Goal: Task Accomplishment & Management: Manage account settings

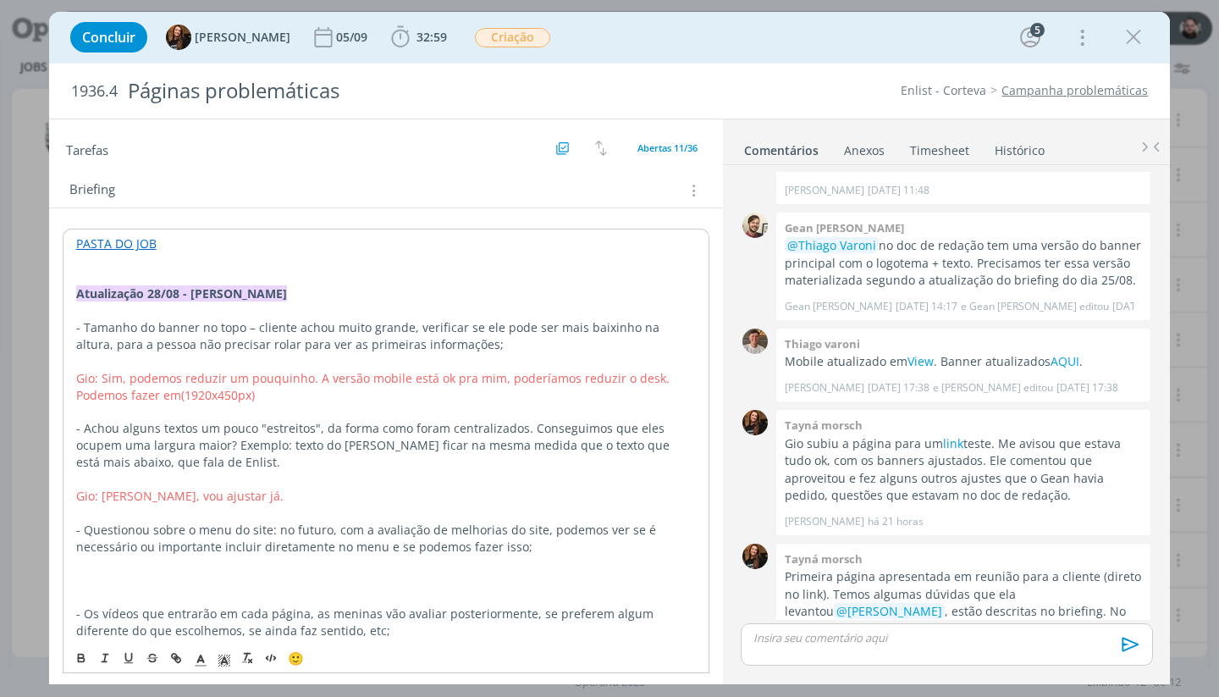
scroll to position [340, 0]
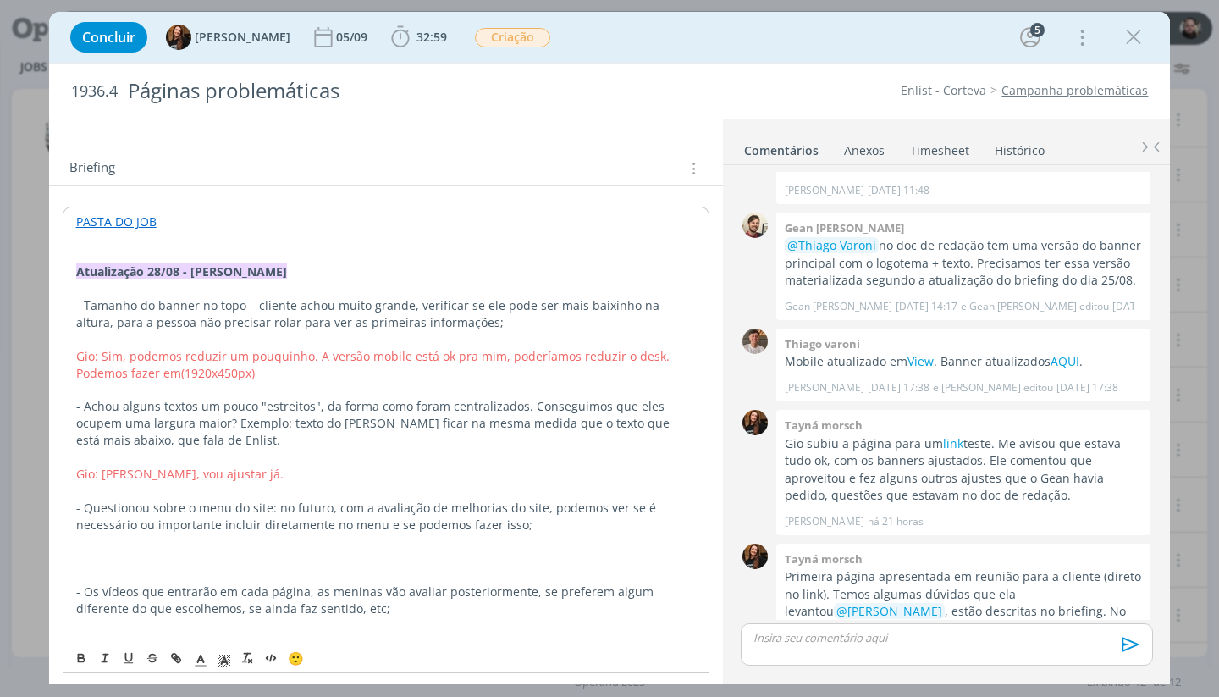
click at [179, 466] on span "Gio: [PERSON_NAME], vou ajustar já." at bounding box center [179, 474] width 207 height 16
copy span "Gio: [PERSON_NAME], vou ajustar já."
click at [153, 549] on p "dialog" at bounding box center [386, 557] width 620 height 17
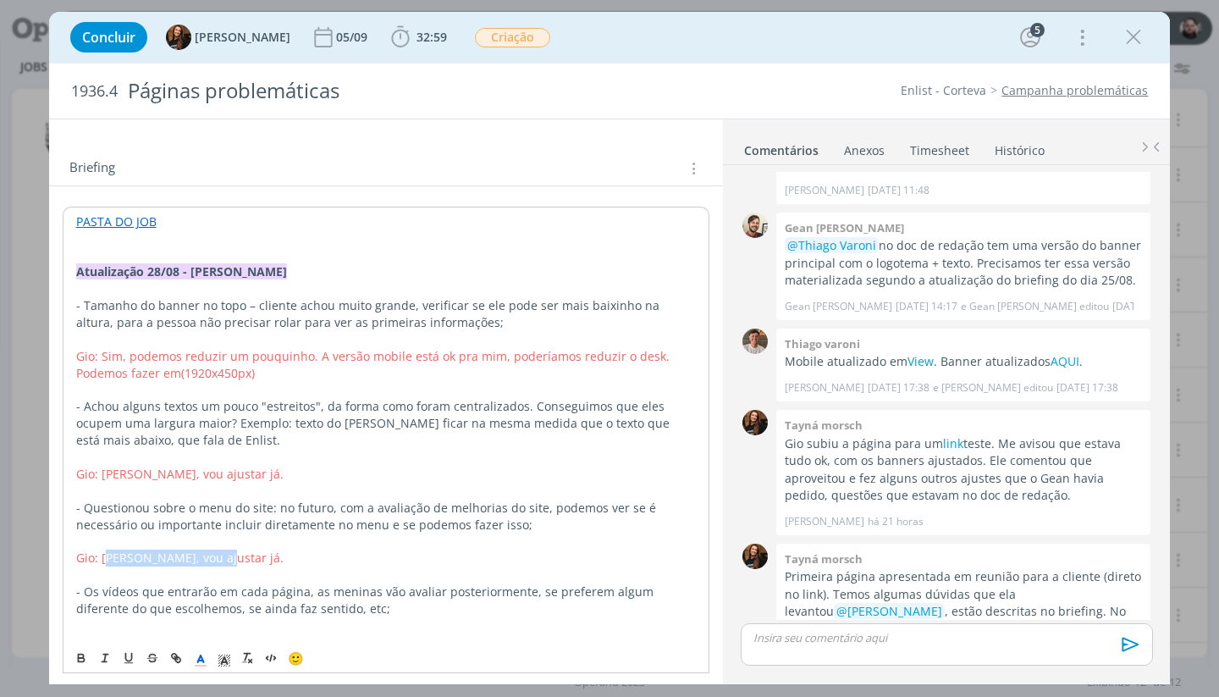
drag, startPoint x: 104, startPoint y: 545, endPoint x: 223, endPoint y: 543, distance: 118.5
click at [223, 549] on p "Gio: [PERSON_NAME], vou ajustar já." at bounding box center [386, 557] width 620 height 17
click at [486, 549] on p "Gio: Podemos pensar na análise do site, verificar essa hierarquia." at bounding box center [386, 557] width 620 height 17
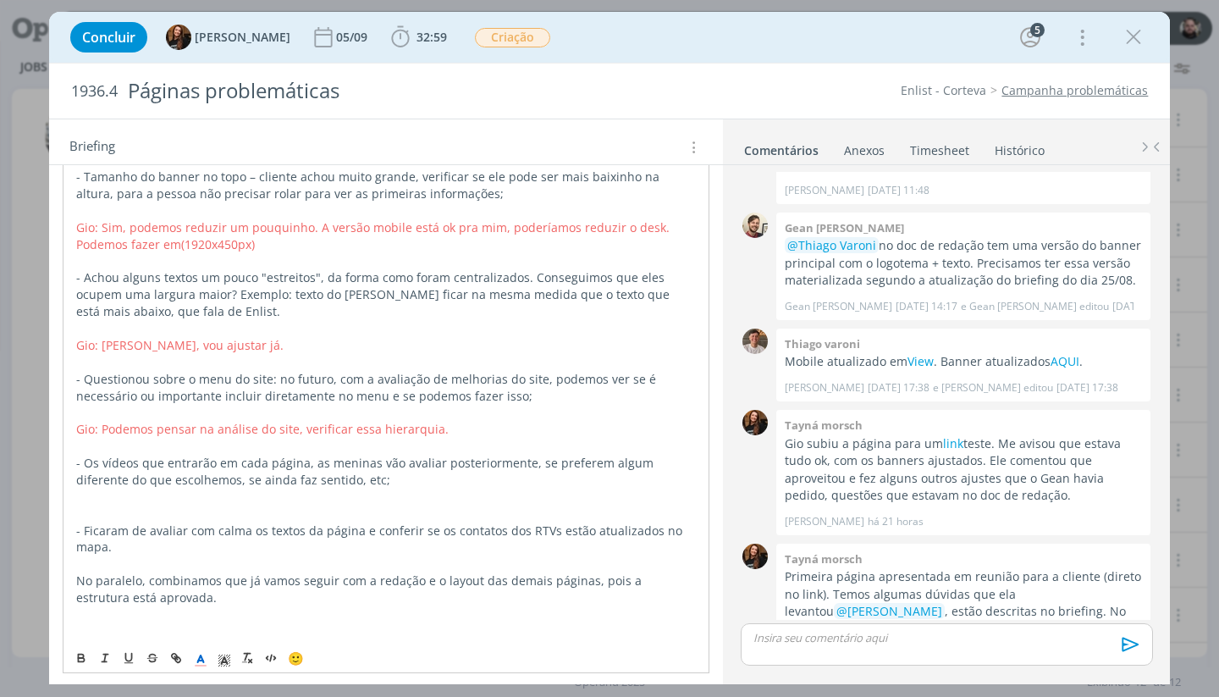
click at [332, 488] on p "dialog" at bounding box center [386, 496] width 620 height 17
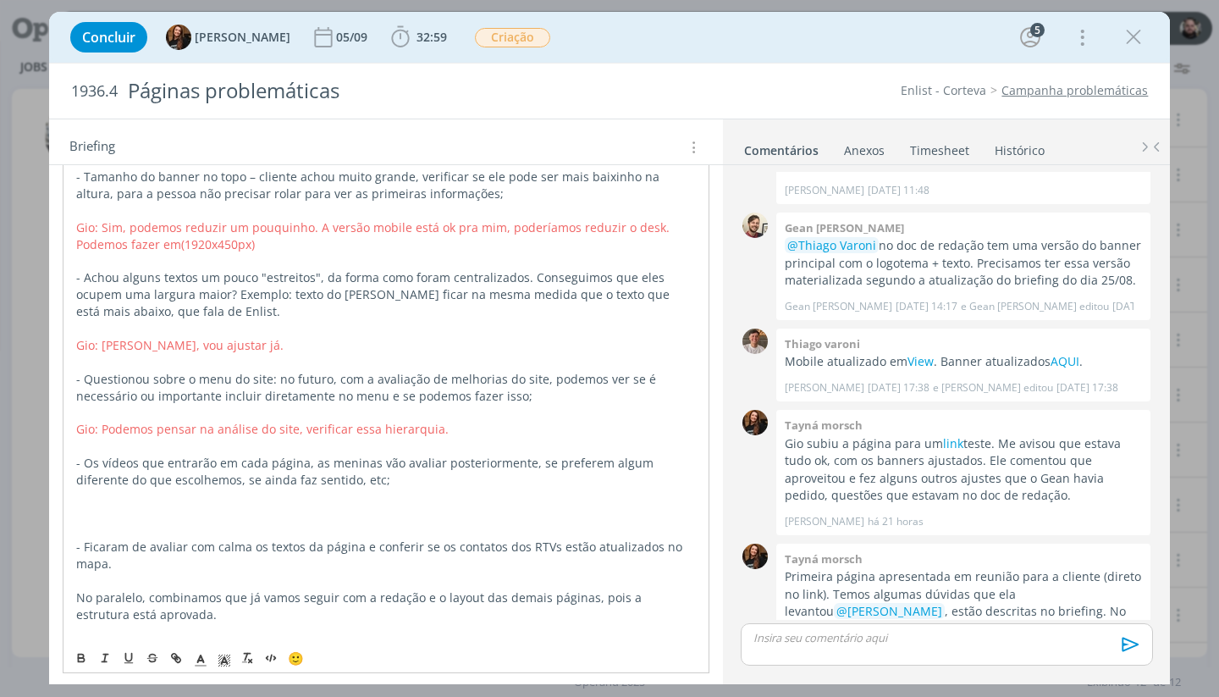
click at [288, 421] on span "Gio: Podemos pensar na análise do site, verificar essa hierarquia." at bounding box center [262, 429] width 372 height 16
copy span "Gio: Podemos pensar na análise do site, verificar essa hierarquia."
click at [220, 505] on p "dialog" at bounding box center [386, 513] width 620 height 17
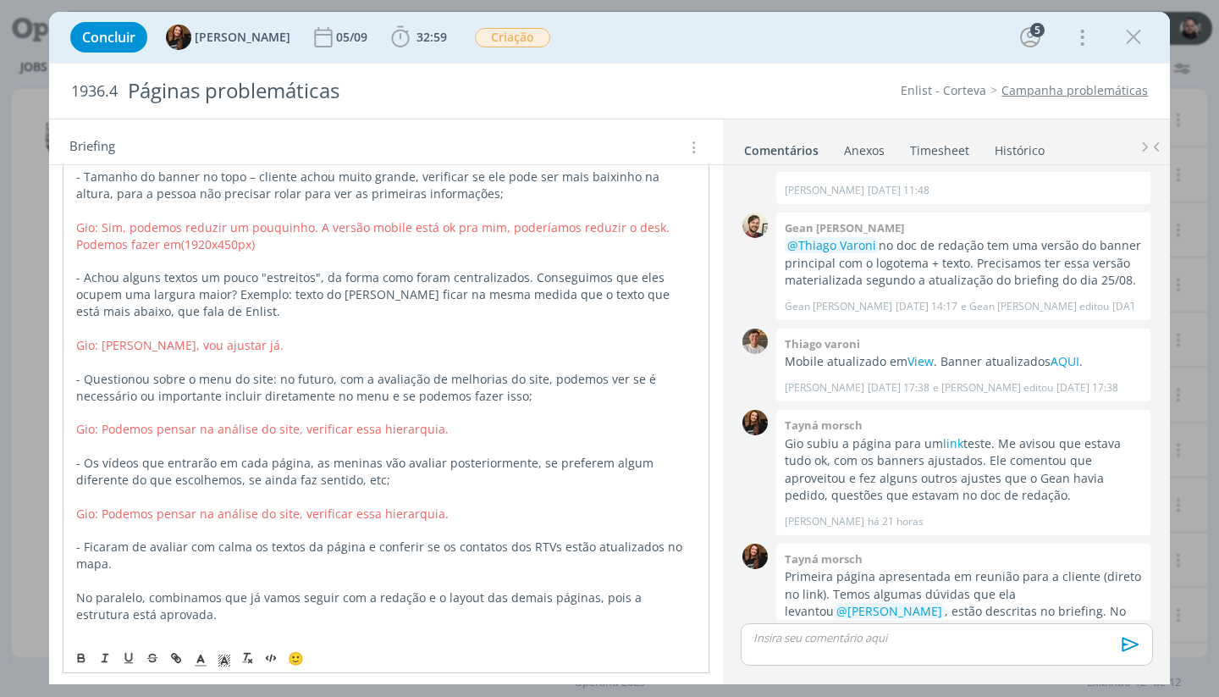
drag, startPoint x: 104, startPoint y: 494, endPoint x: 467, endPoint y: 499, distance: 363.2
click at [467, 505] on p "Gio: Podemos pensar na análise do site, verificar essa hierarquia." at bounding box center [386, 513] width 620 height 17
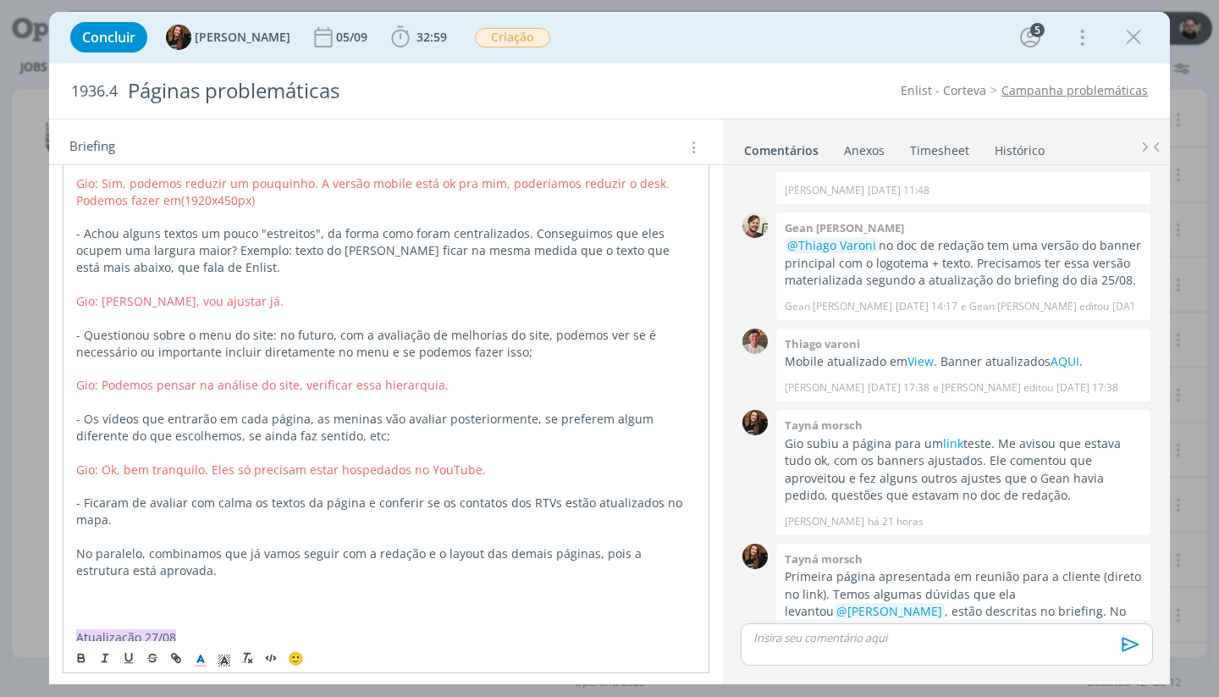
scroll to position [527, 0]
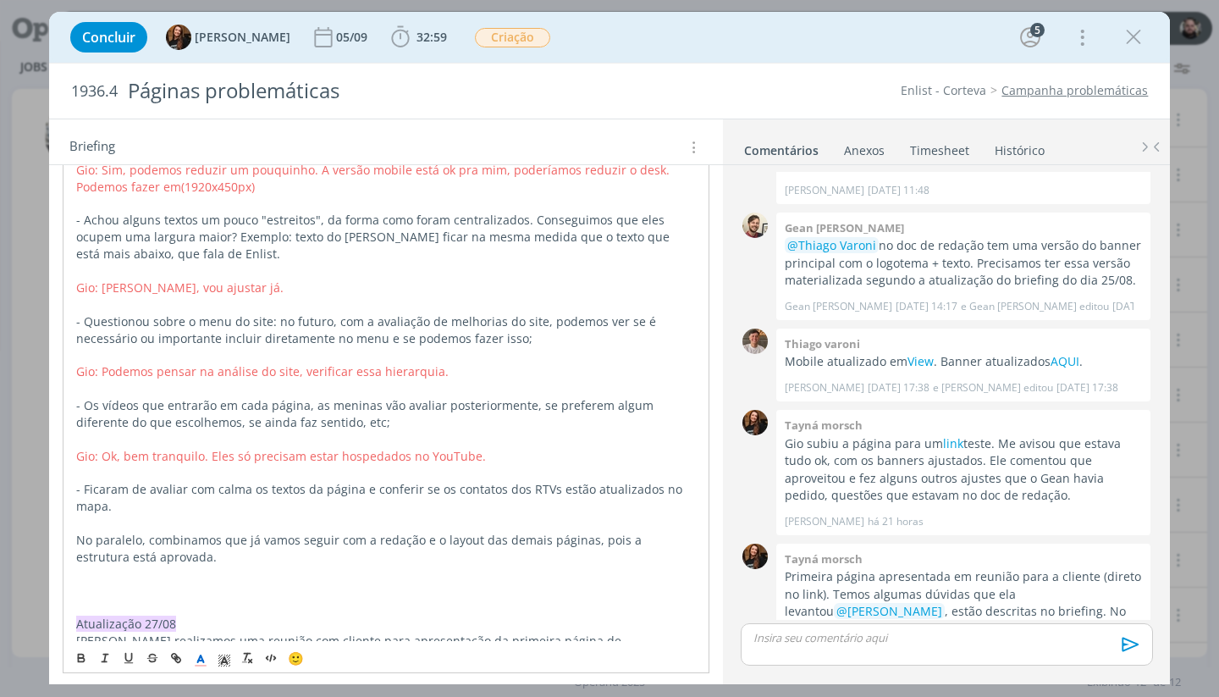
click at [290, 485] on p "- Ficaram de avaliar com calma os textos da página e conferir se os contatos do…" at bounding box center [386, 498] width 620 height 34
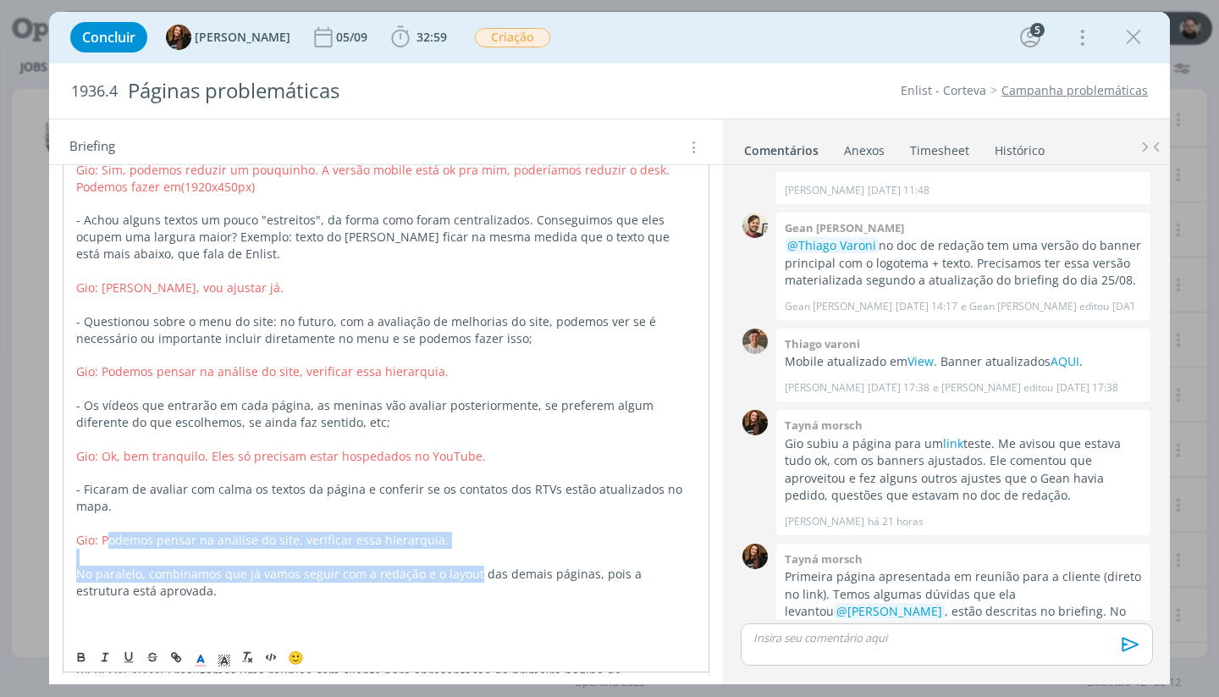
drag, startPoint x: 105, startPoint y: 517, endPoint x: 471, endPoint y: 550, distance: 368.0
click at [471, 565] on p "No paralelo, combinamos que já vamos seguir com a redação e o layout das demais…" at bounding box center [386, 582] width 620 height 34
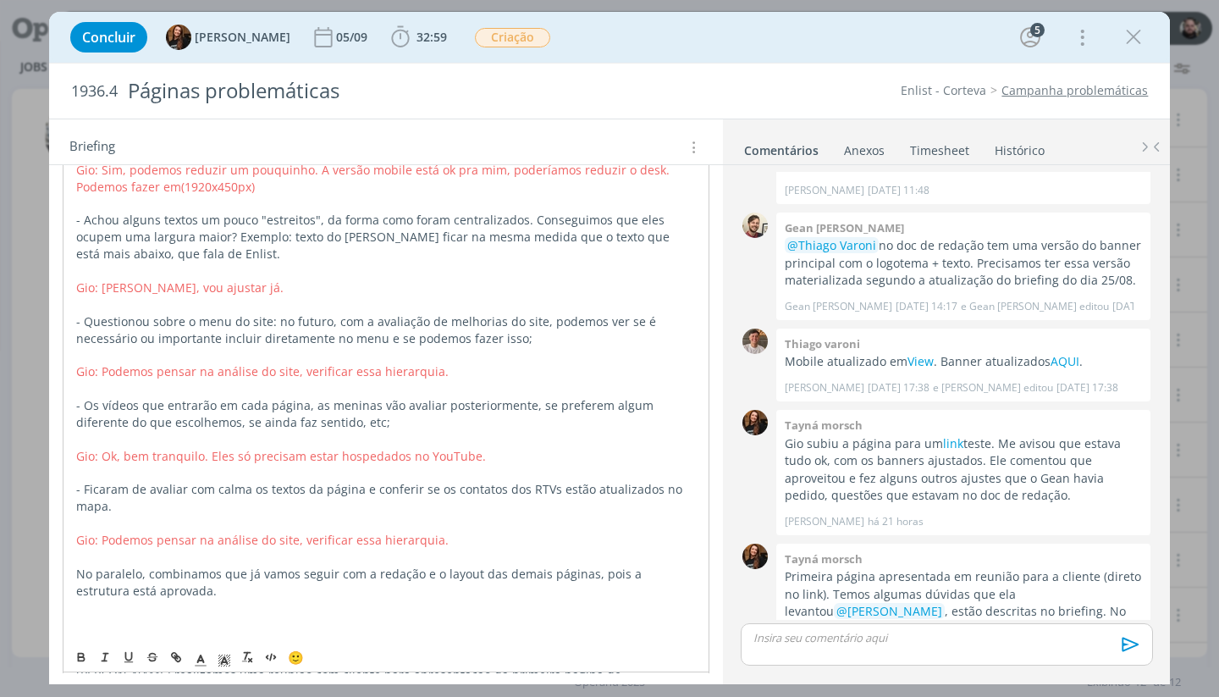
click at [427, 532] on span "Gio: Podemos pensar na análise do site, verificar essa hierarquia." at bounding box center [262, 540] width 372 height 16
drag, startPoint x: 455, startPoint y: 514, endPoint x: 103, endPoint y: 512, distance: 351.3
click at [103, 532] on p "Gio: Podemos pensar na análise do site, verificar essa hierarquia." at bounding box center [386, 540] width 620 height 17
click at [100, 649] on span "Atualização 27/08" at bounding box center [126, 657] width 100 height 16
click at [102, 615] on p "dialog" at bounding box center [386, 623] width 620 height 17
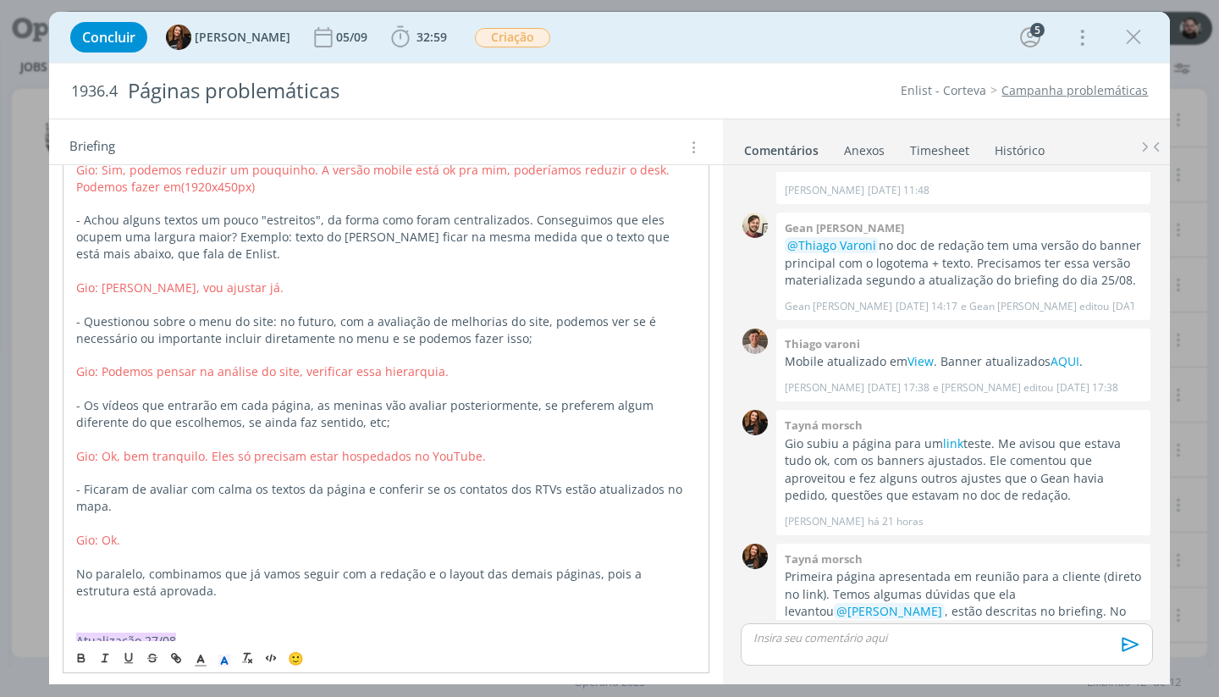
click at [108, 532] on span "Gio: Ok." at bounding box center [98, 540] width 44 height 16
copy span "Gio: Ok."
click at [107, 615] on p "dialog" at bounding box center [386, 623] width 620 height 17
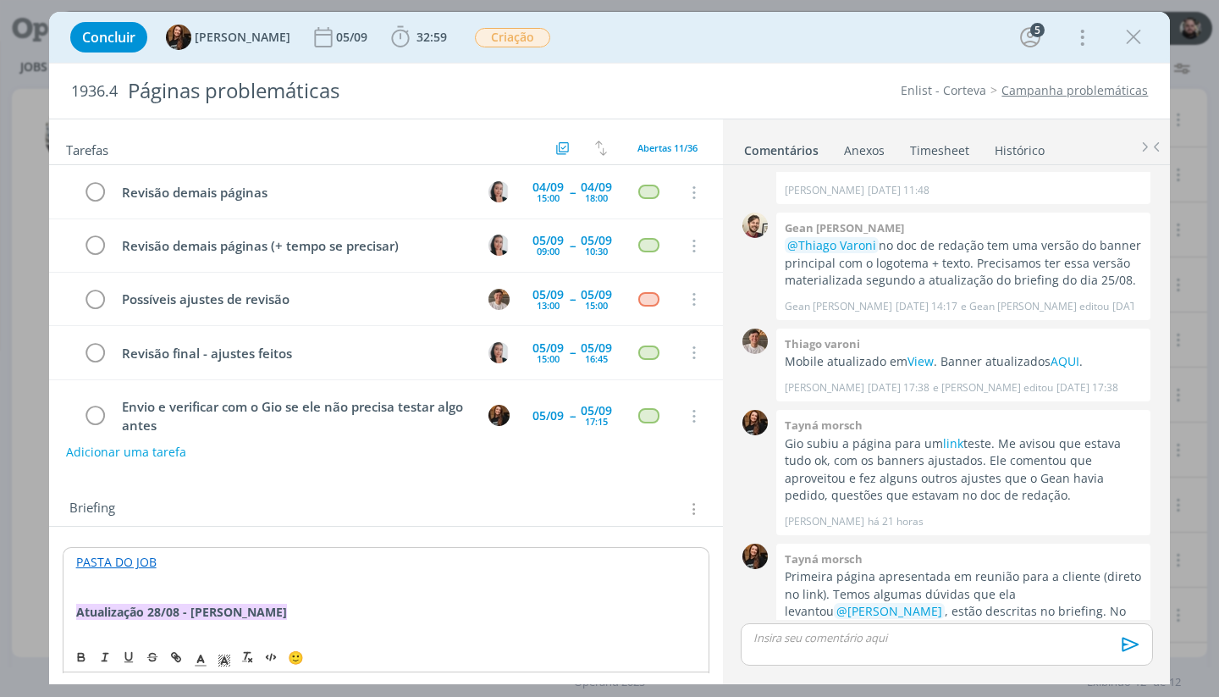
scroll to position [0, 0]
click at [936, 148] on link "Timesheet" at bounding box center [939, 147] width 61 height 25
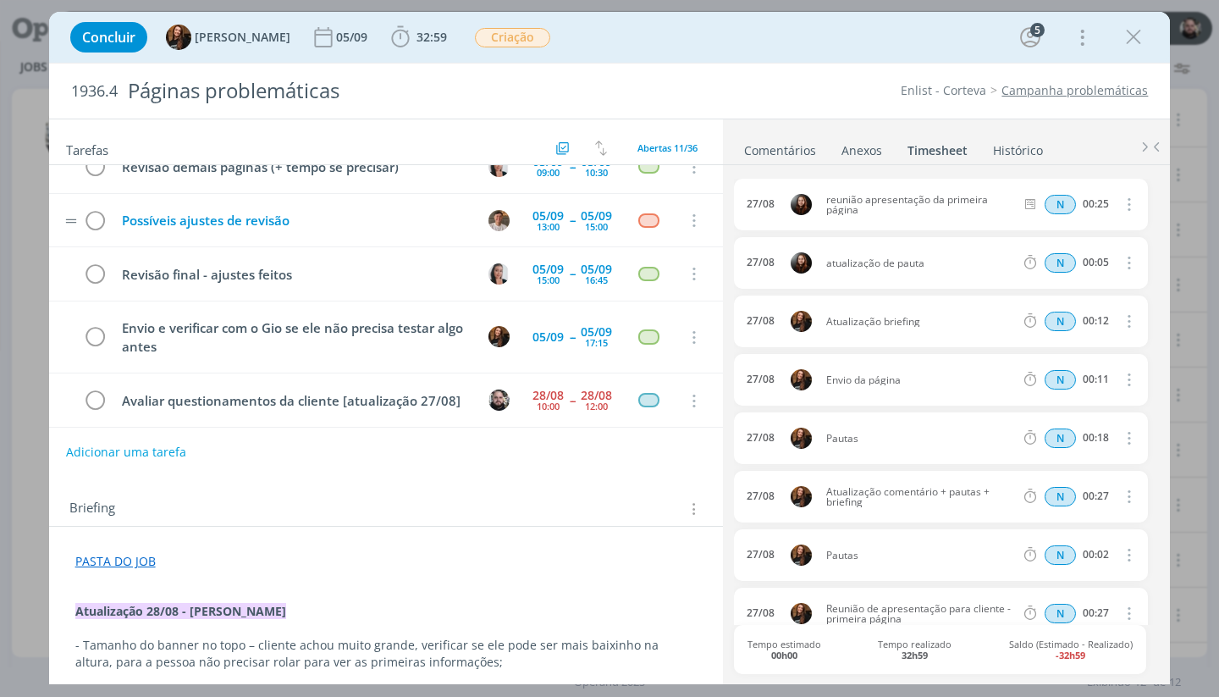
scroll to position [345, 0]
click at [416, 49] on span "32:59" at bounding box center [419, 37] width 63 height 25
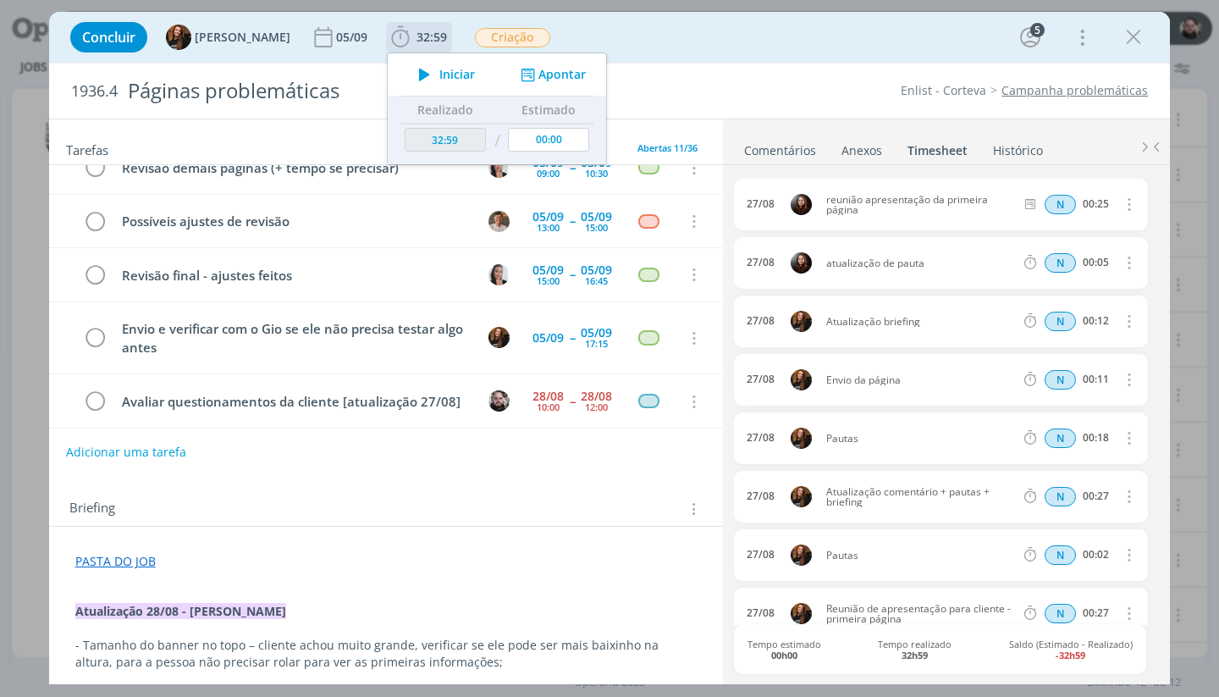
click at [521, 79] on icon "dialog" at bounding box center [527, 75] width 21 height 16
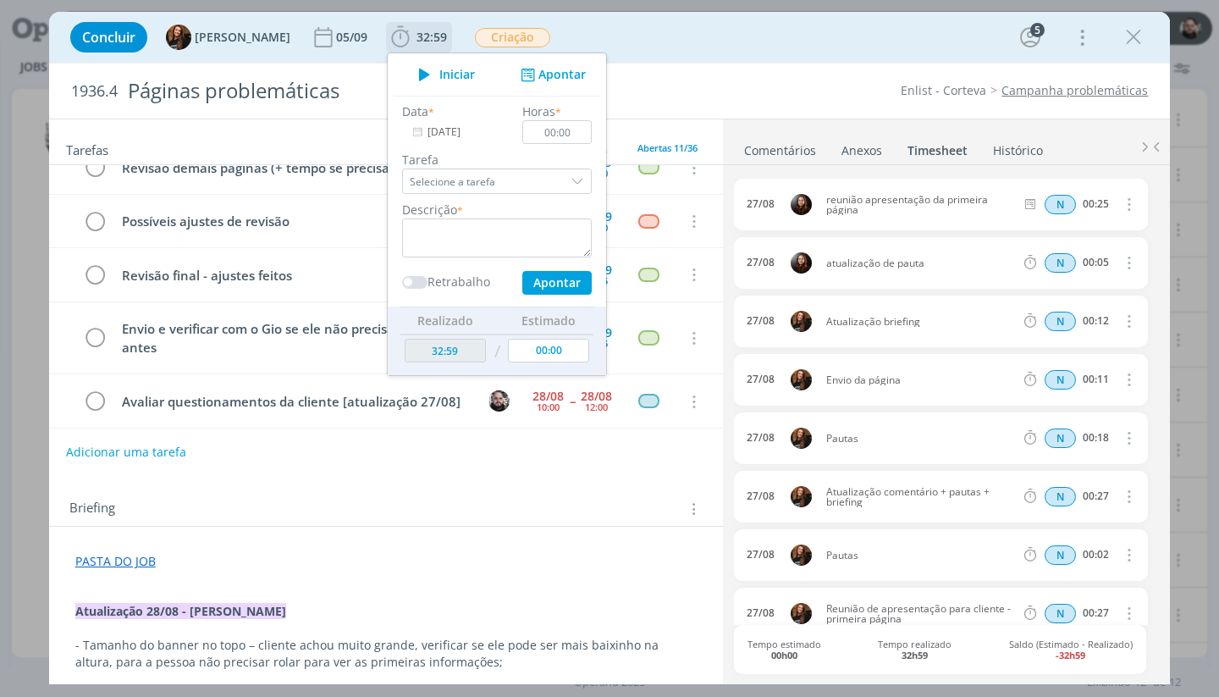
scroll to position [743, 0]
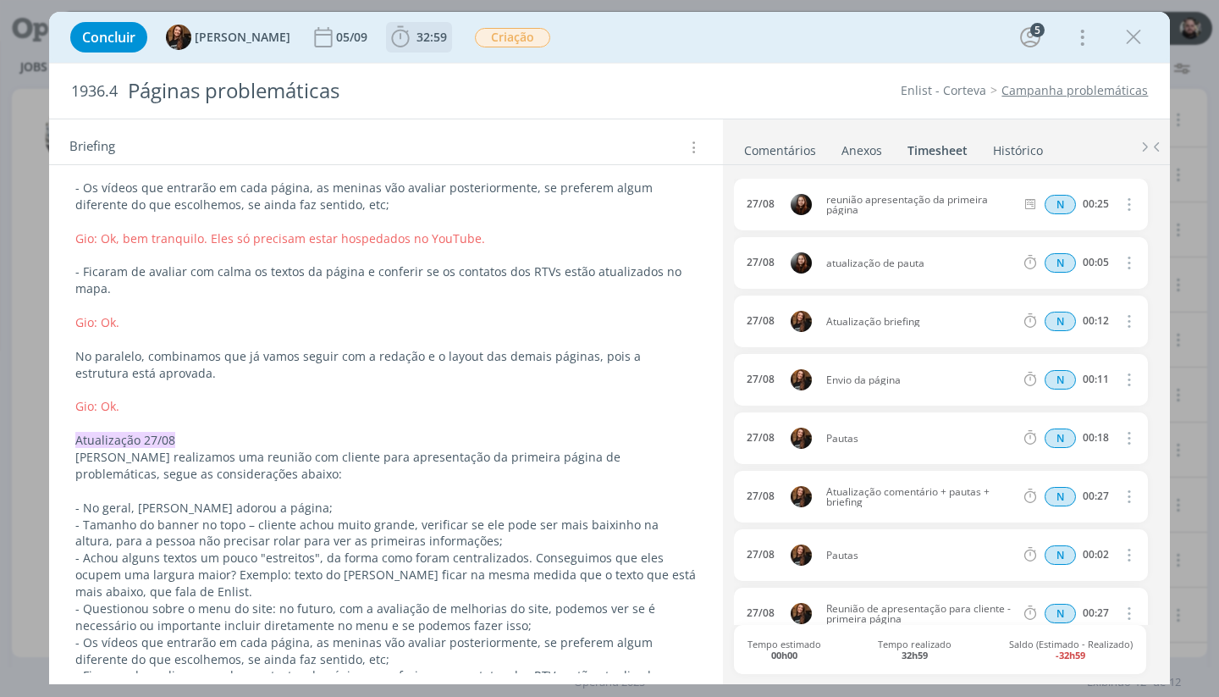
click at [416, 30] on span "32:59" at bounding box center [431, 37] width 30 height 16
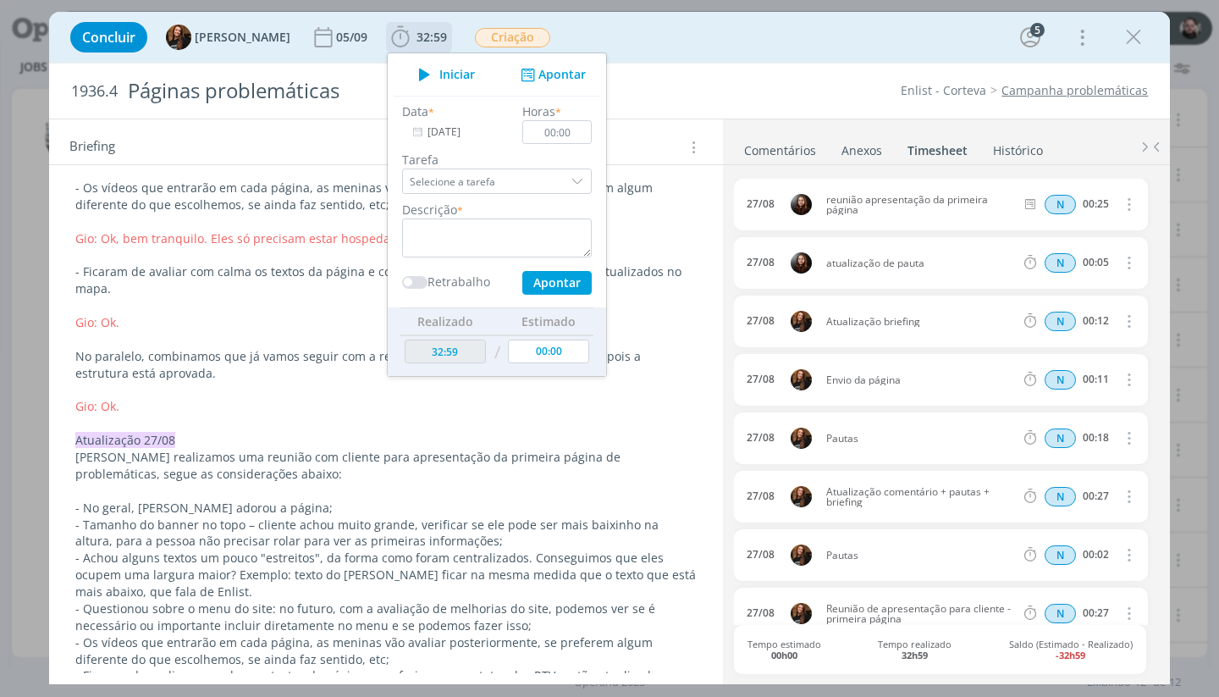
click at [521, 72] on icon "dialog" at bounding box center [527, 75] width 21 height 16
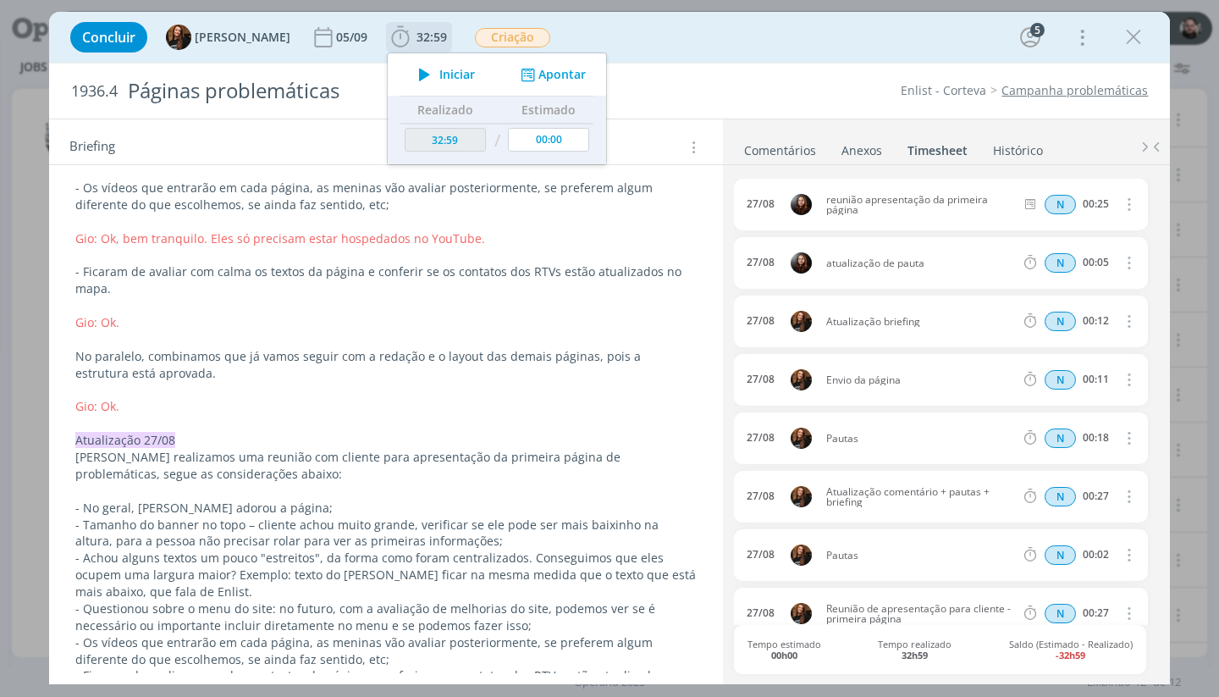
click at [518, 80] on icon "dialog" at bounding box center [527, 75] width 21 height 16
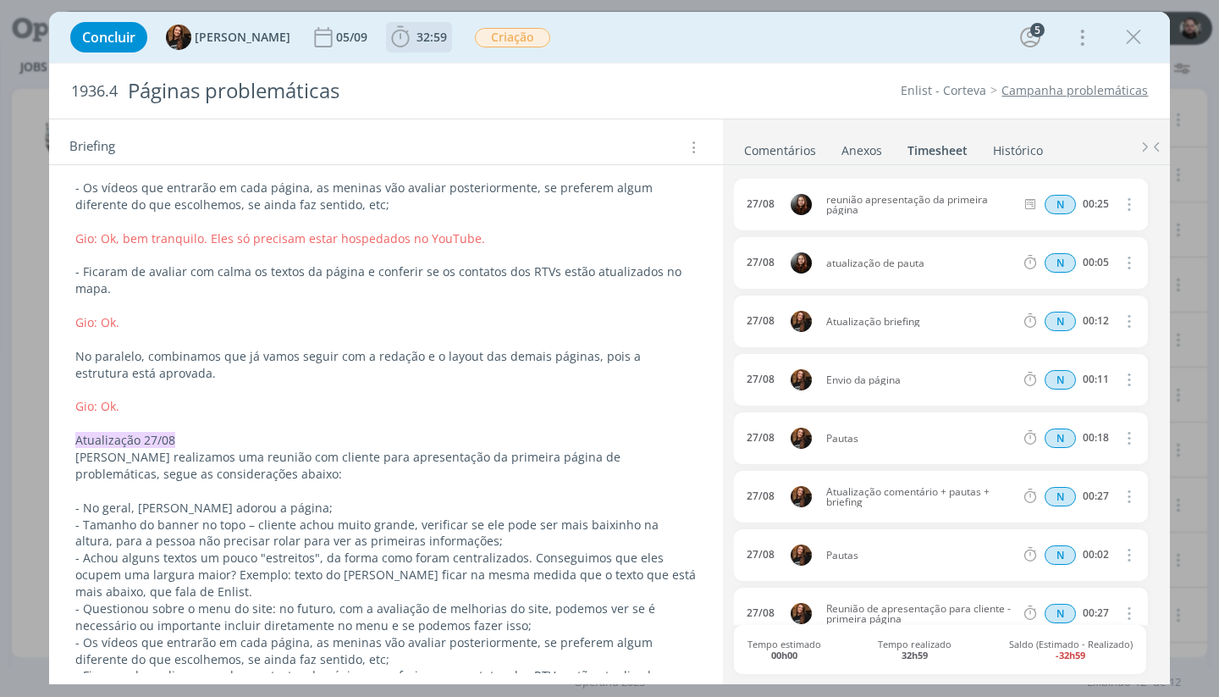
click at [416, 43] on span "32:59" at bounding box center [431, 37] width 30 height 16
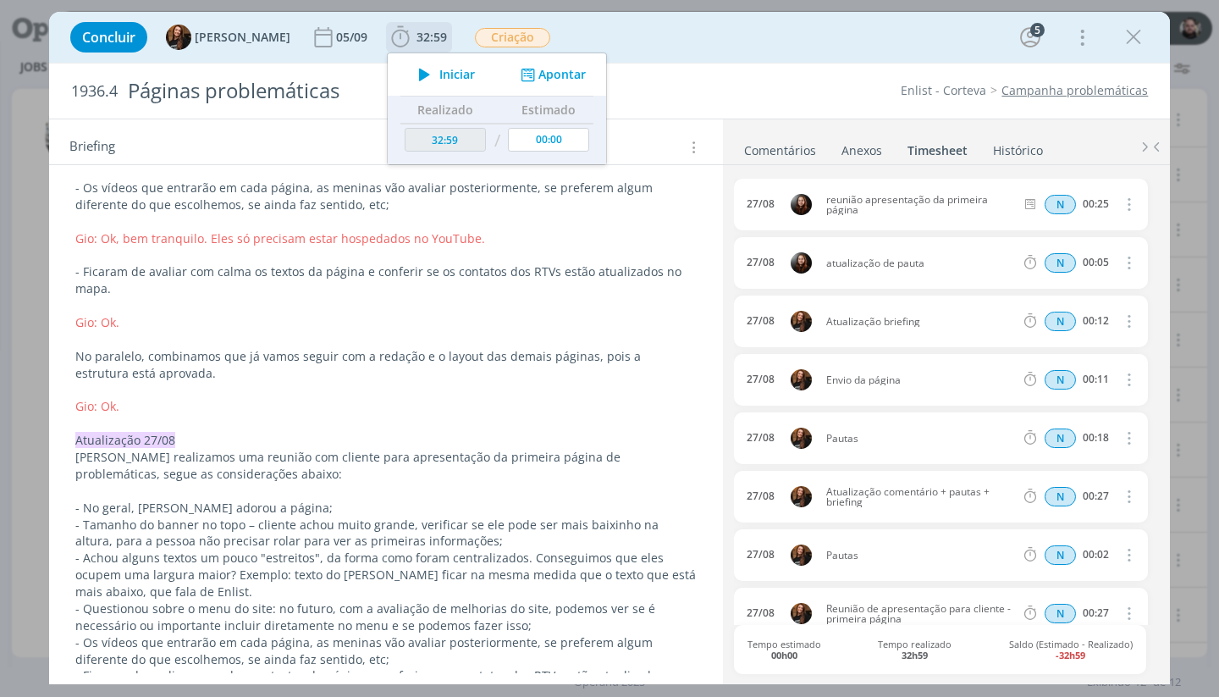
click at [531, 74] on button "Apontar" at bounding box center [551, 75] width 70 height 18
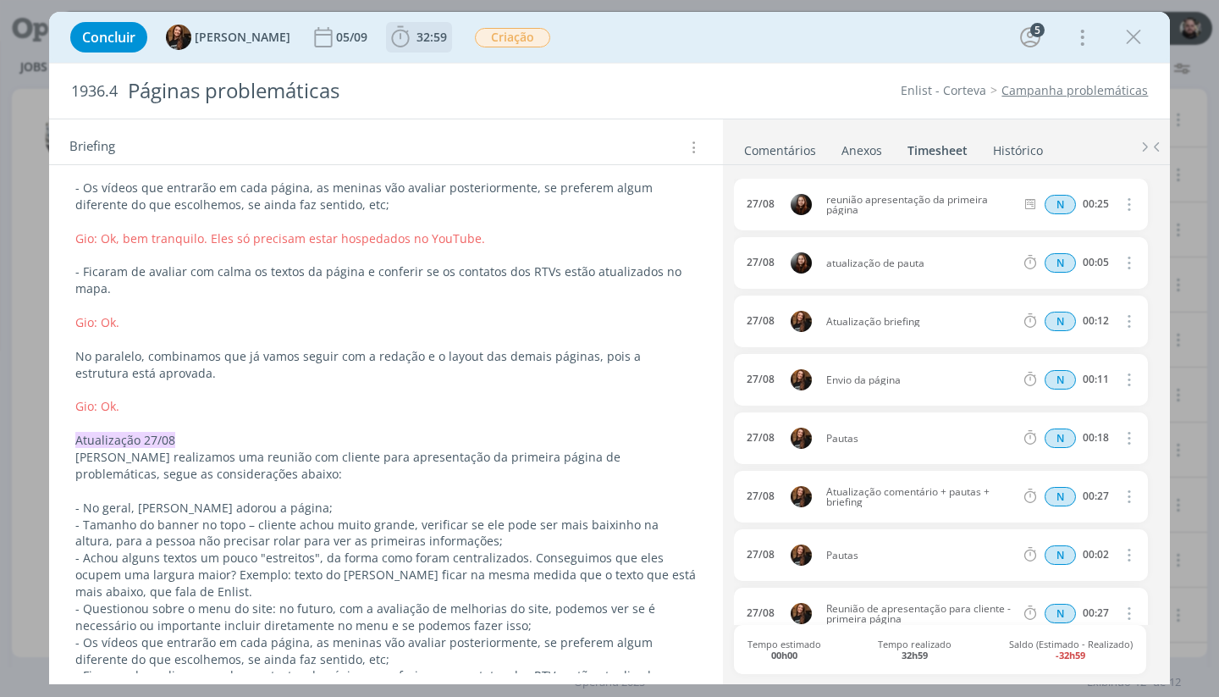
click at [426, 36] on span "32:59" at bounding box center [431, 37] width 30 height 16
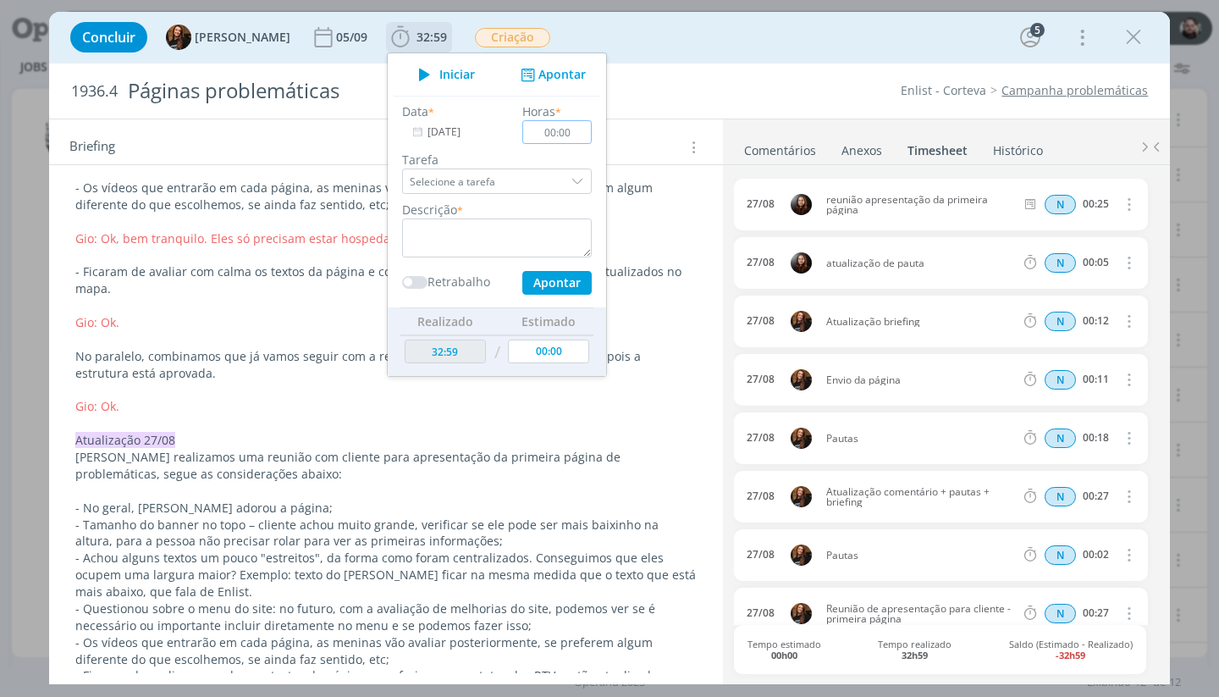
click at [549, 130] on input "00:00" at bounding box center [556, 132] width 69 height 24
click at [566, 133] on input "00:00" at bounding box center [556, 132] width 69 height 24
type input "00:30"
click at [441, 229] on textarea "dialog" at bounding box center [497, 237] width 190 height 39
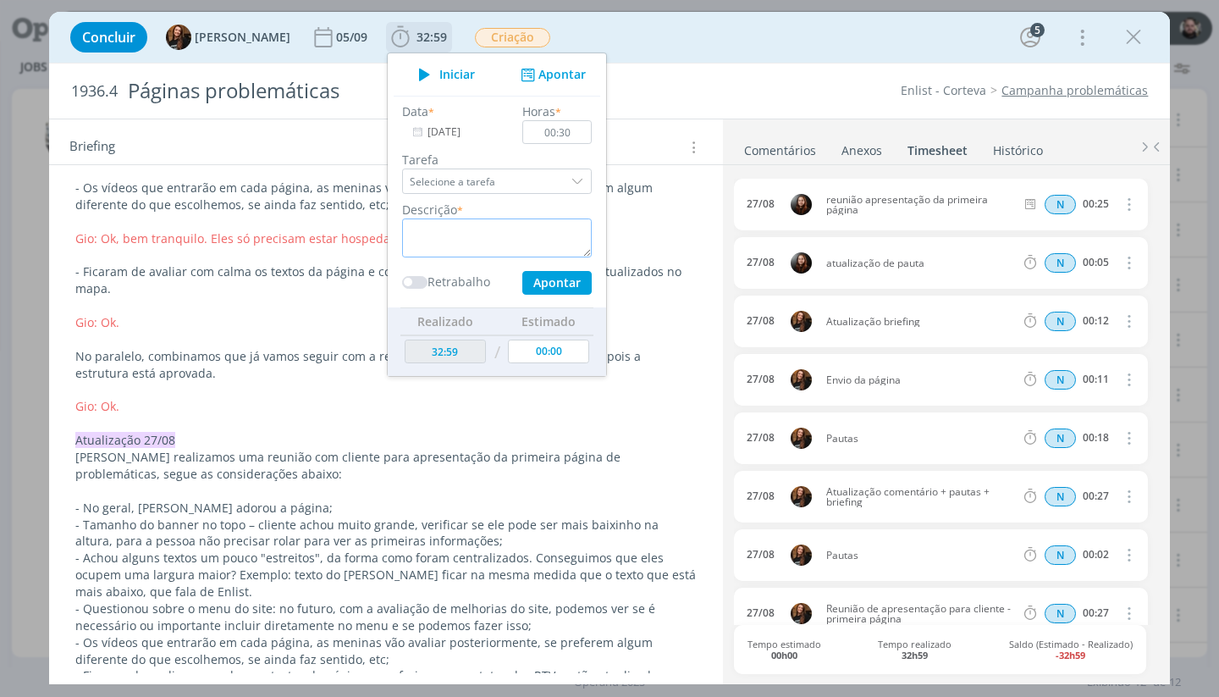
paste textarea "Gio: Ok."
type textarea "G"
type textarea "conferência do plano"
click at [541, 282] on button "Apontar" at bounding box center [556, 283] width 69 height 24
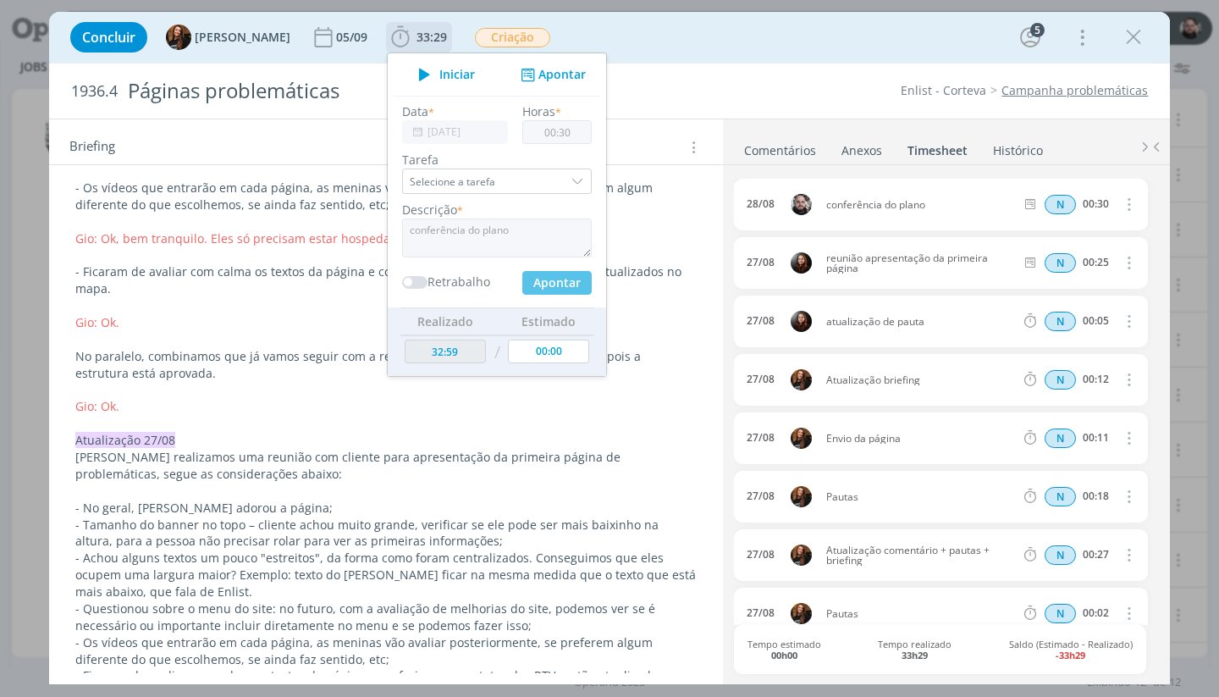
type input "33:29"
click at [700, 37] on div "Concluir Tayná Morsch 05/09 33:29 Iniciar Apontar Data * [DATE] Horas * 00:30 T…" at bounding box center [610, 37] width 1096 height 41
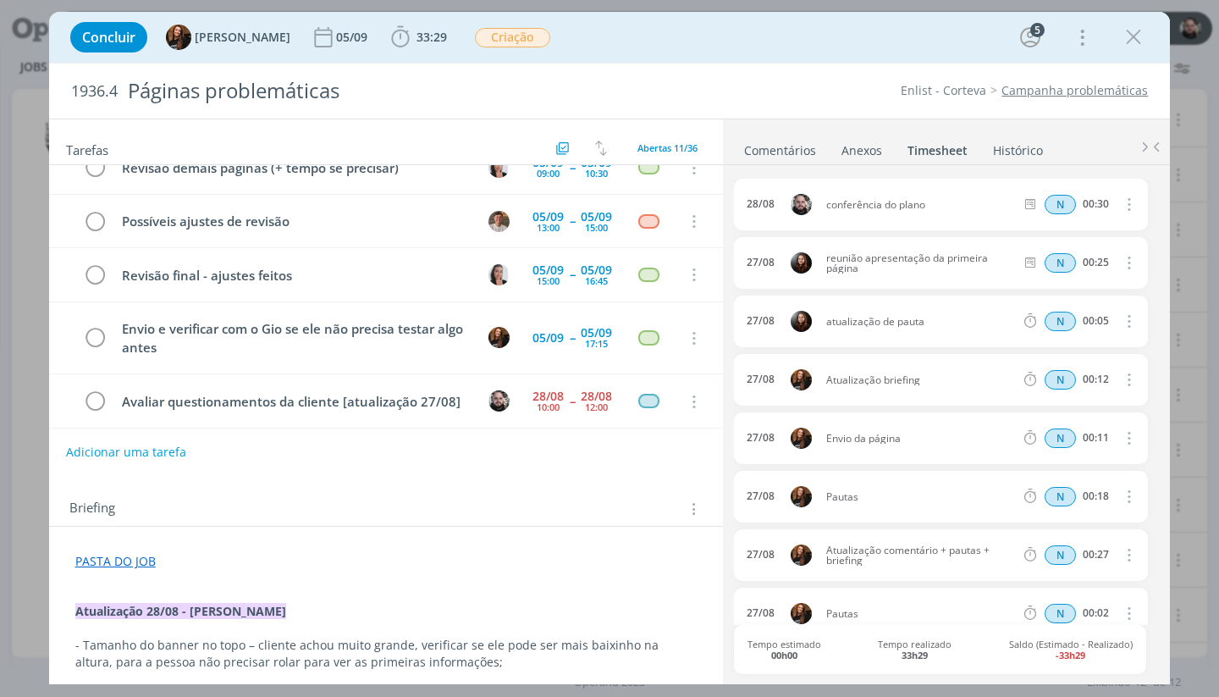
scroll to position [0, 0]
click at [95, 394] on icon "dialog" at bounding box center [95, 401] width 25 height 25
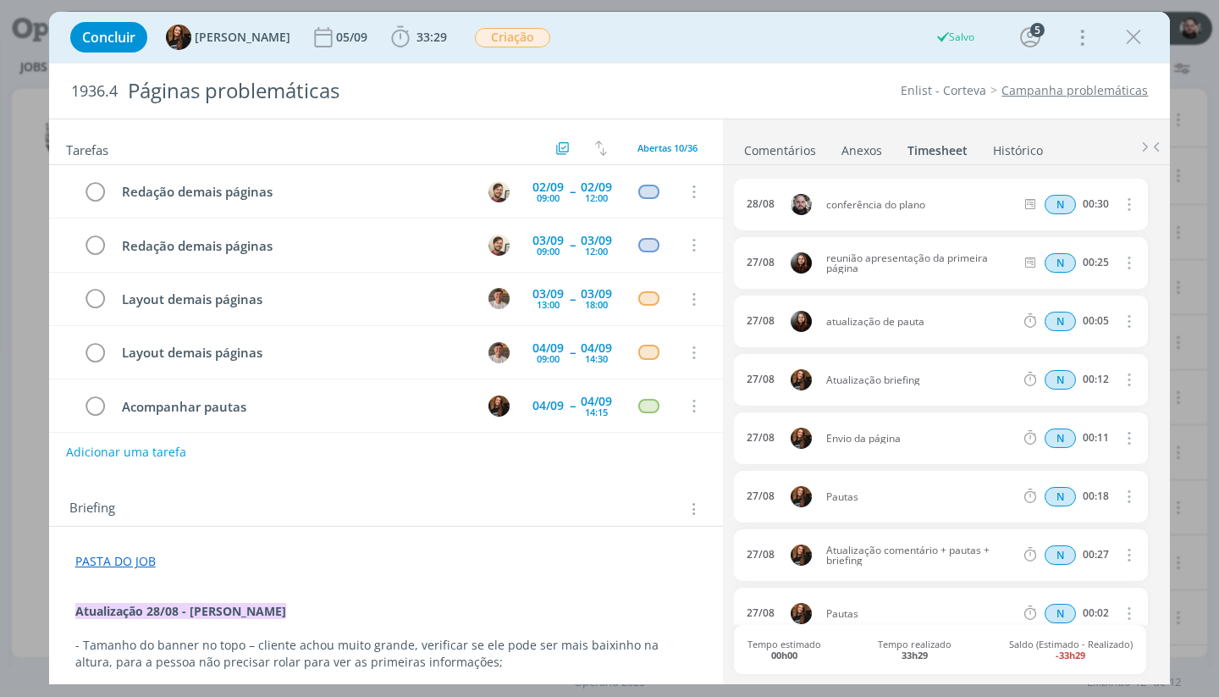
click at [761, 153] on link "Comentários" at bounding box center [780, 147] width 74 height 25
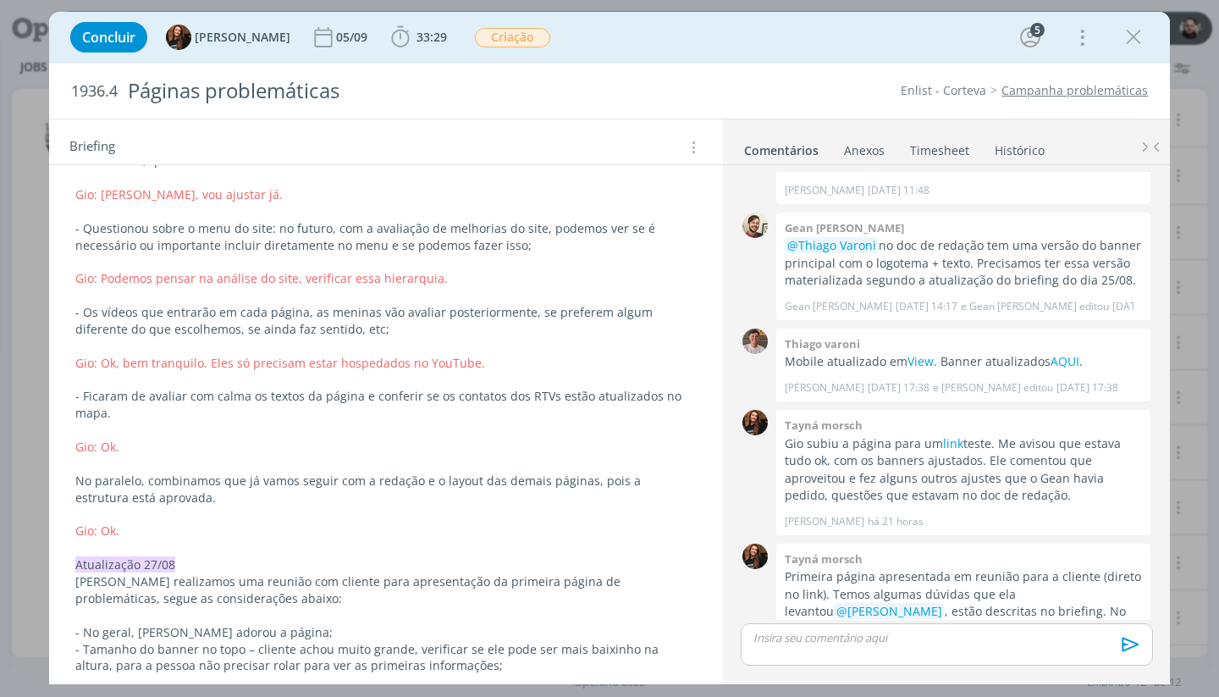
scroll to position [620, 0]
click at [631, 43] on div "Concluir Tayná Morsch 05/09 33:29 Iniciar Apontar Data * [DATE] Horas * 00:00 T…" at bounding box center [610, 37] width 1096 height 41
click at [604, 47] on div "Concluir Tayná Morsch 05/09 33:29 Iniciar Apontar Data * [DATE] Horas * 00:00 T…" at bounding box center [610, 37] width 1096 height 41
click at [627, 61] on div "Concluir Tayná Morsch 05/09 33:29 Iniciar Apontar Data * [DATE] Horas * 00:00 T…" at bounding box center [610, 37] width 1122 height 51
click at [782, 14] on div "Concluir Tayná Morsch 05/09 33:29 Iniciar Apontar Data * [DATE] Horas * 00:00 T…" at bounding box center [610, 37] width 1122 height 51
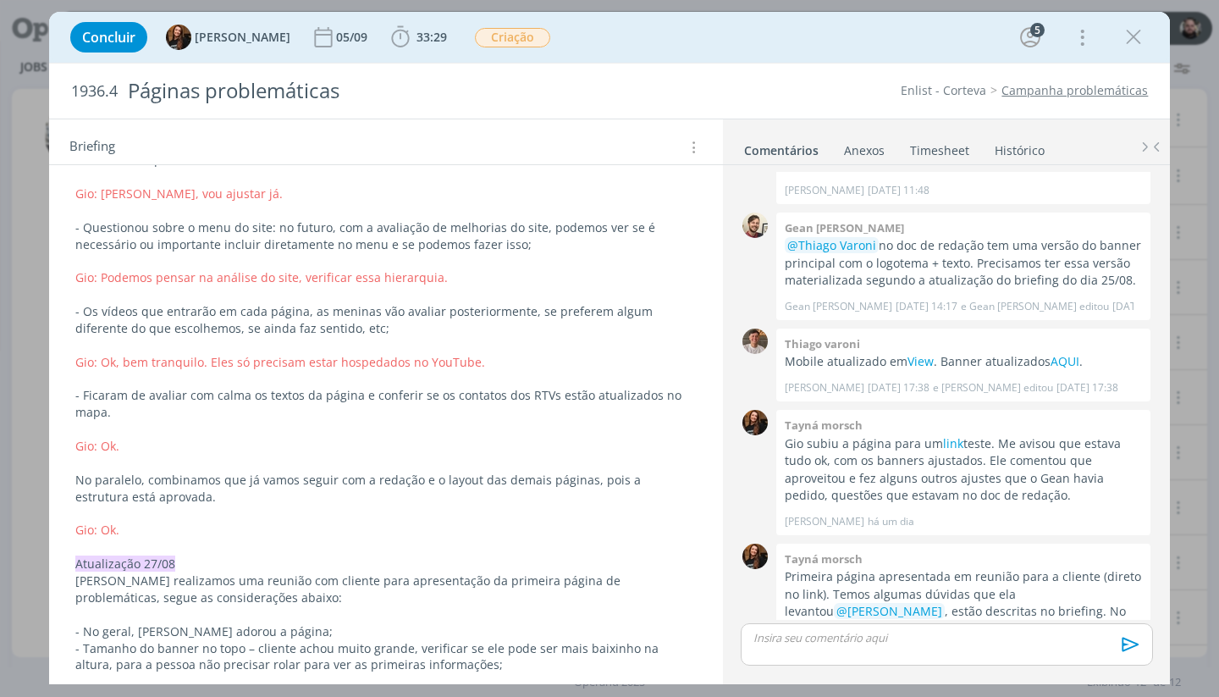
click at [773, 37] on div "Concluir Tayná Morsch 05/09 33:29 Iniciar Apontar Data * [DATE] Horas * 00:00 T…" at bounding box center [610, 37] width 1096 height 41
click at [712, 38] on div "Concluir Tayná Morsch 05/09 33:29 Iniciar Apontar Data * [DATE] Horas * 00:00 T…" at bounding box center [610, 37] width 1096 height 41
click at [860, 46] on div "Concluir Tayná Morsch 05/09 33:29 Iniciar Apontar Data * [DATE] Horas * 00:00 T…" at bounding box center [610, 37] width 1096 height 41
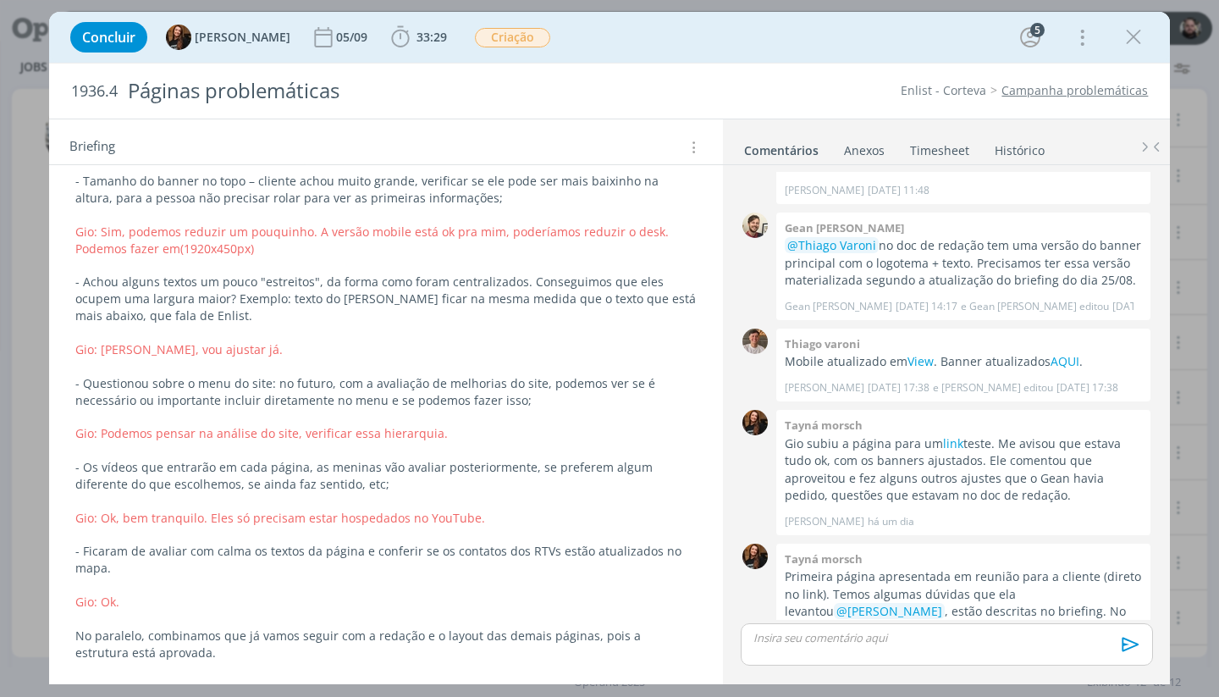
scroll to position [497, 0]
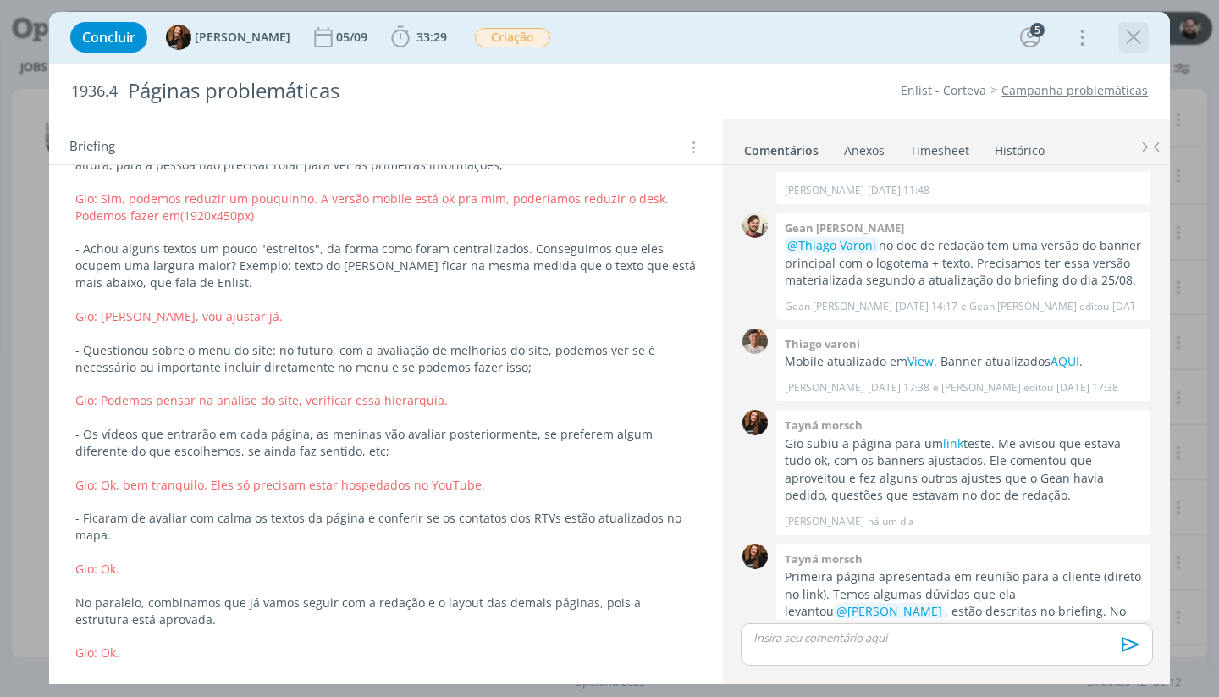
click at [1133, 32] on icon "dialog" at bounding box center [1133, 37] width 25 height 25
click at [1141, 35] on icon "dialog" at bounding box center [1133, 37] width 25 height 25
click at [1122, 35] on icon "dialog" at bounding box center [1133, 37] width 25 height 25
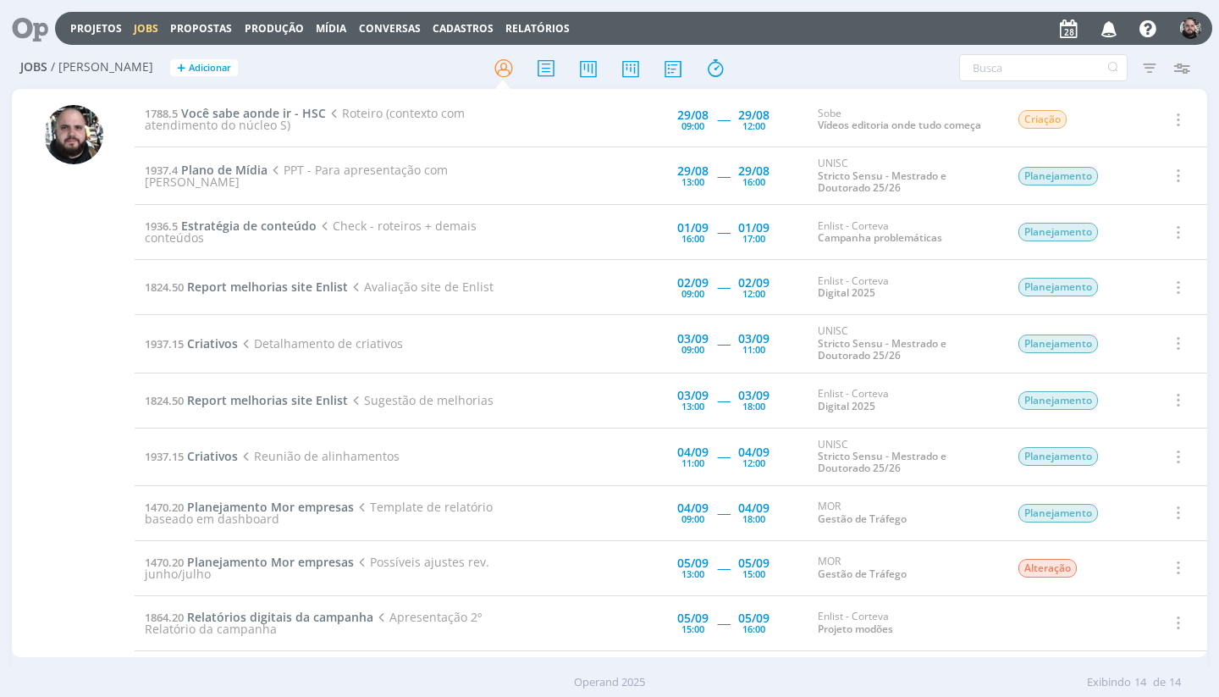
click at [769, 79] on div at bounding box center [610, 67] width 398 height 30
click at [835, 64] on div "Filtros Filtrar Limpar Tipo Jobs e Tarefas Data Personalizado a Situação dos jo…" at bounding box center [1007, 67] width 381 height 27
click at [1157, 343] on button "button" at bounding box center [1176, 343] width 41 height 28
click at [968, 3] on header "Projetos Jobs Propostas Produção Mídia Conversas Cadastros Relatórios Notificaç…" at bounding box center [609, 23] width 1219 height 47
click at [822, 48] on div "Jobs / Minha Pauta + Adicionar Filtros Filtrar Limpar Tipo Jobs e Tarefas Data …" at bounding box center [609, 68] width 1194 height 42
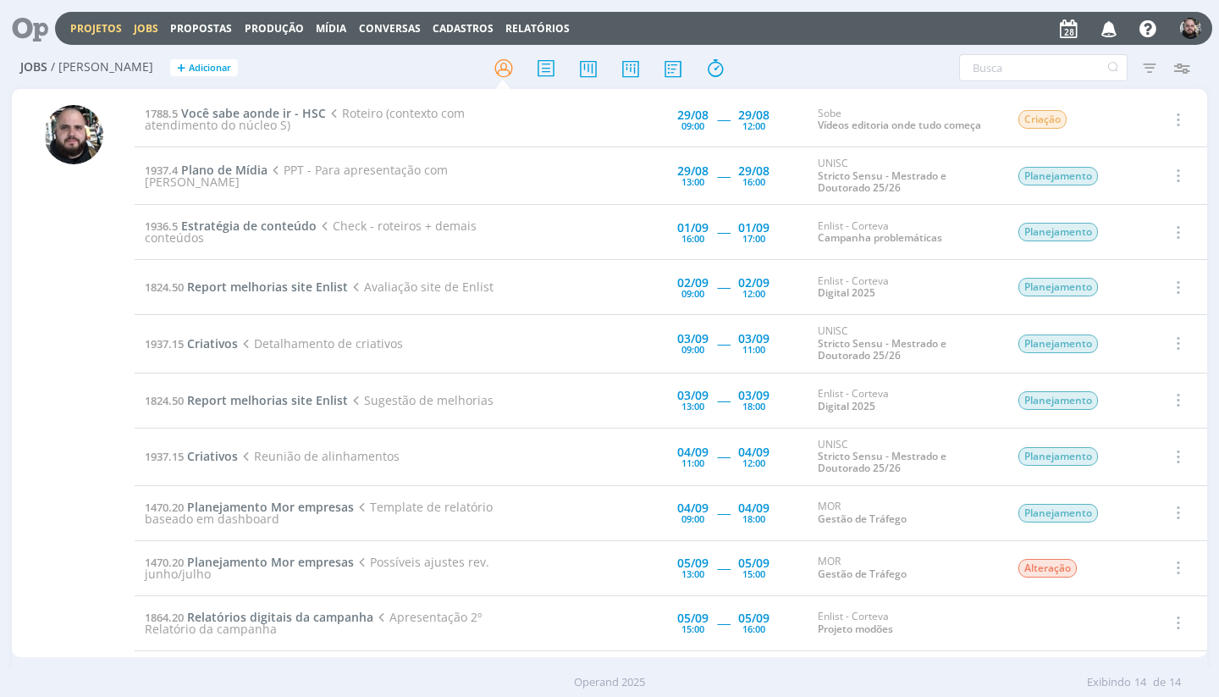
click at [101, 33] on link "Projetos" at bounding box center [96, 28] width 52 height 14
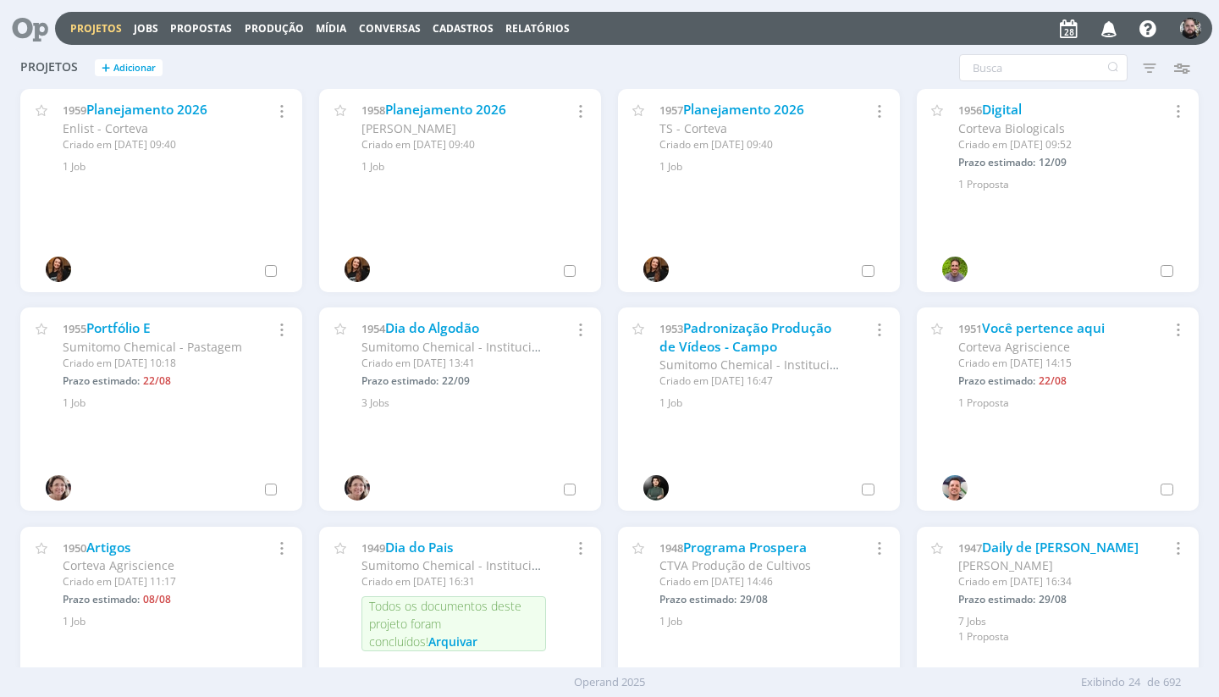
click at [317, 68] on div "Projetos + Adicionar Filtros Filtrar Limpar Status Cliente / Contrato Cliente S…" at bounding box center [609, 68] width 1194 height 42
click at [962, 3] on header "Projetos Jobs Propostas Produção Mídia Conversas Cadastros Relatórios Notificaç…" at bounding box center [609, 23] width 1219 height 47
click at [870, 55] on div "Filtros Filtrar Limpar Status Cliente / Contrato Cliente Selecione Contrato Sel…" at bounding box center [982, 67] width 431 height 27
click at [141, 29] on link "Jobs" at bounding box center [146, 28] width 25 height 14
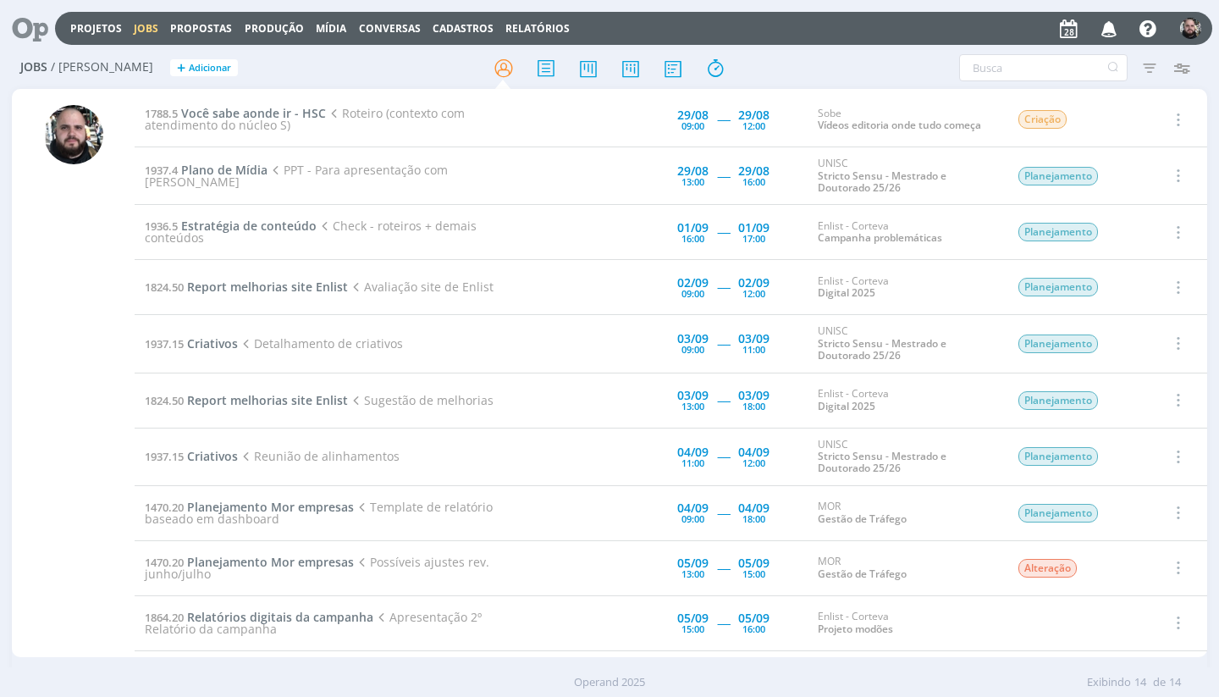
click at [903, 73] on div "Filtros Filtrar Limpar Tipo Jobs e Tarefas Data Personalizado a Situação dos jo…" at bounding box center [1007, 67] width 381 height 27
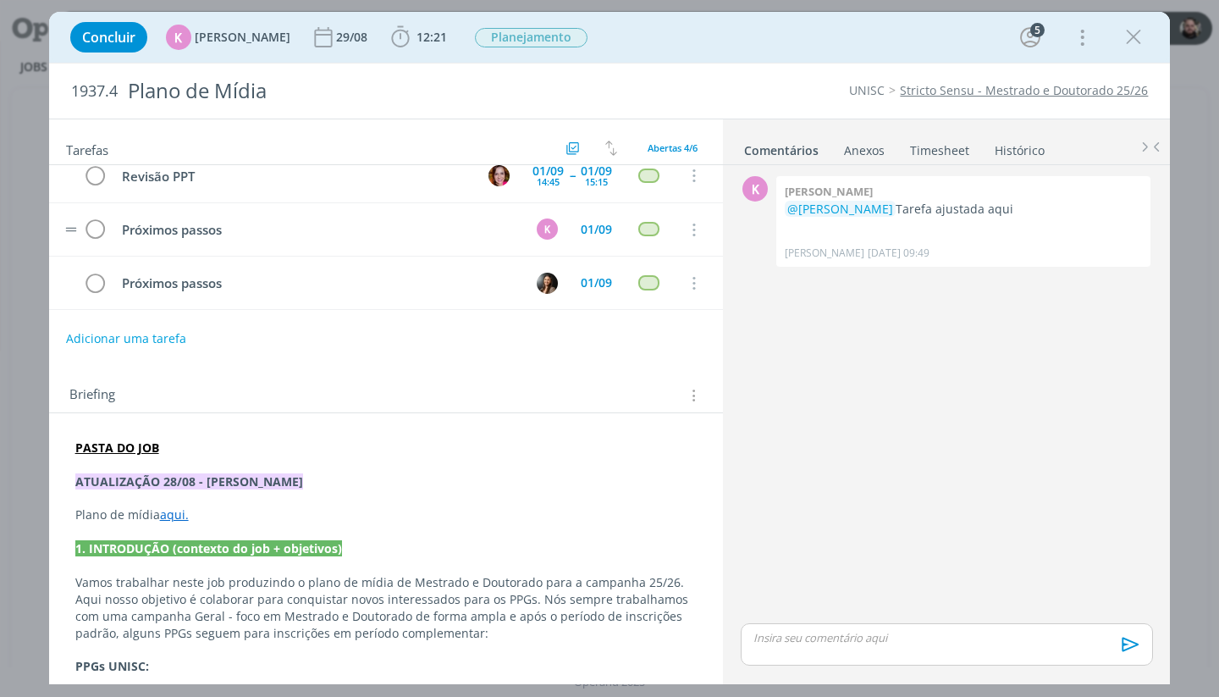
scroll to position [74, 0]
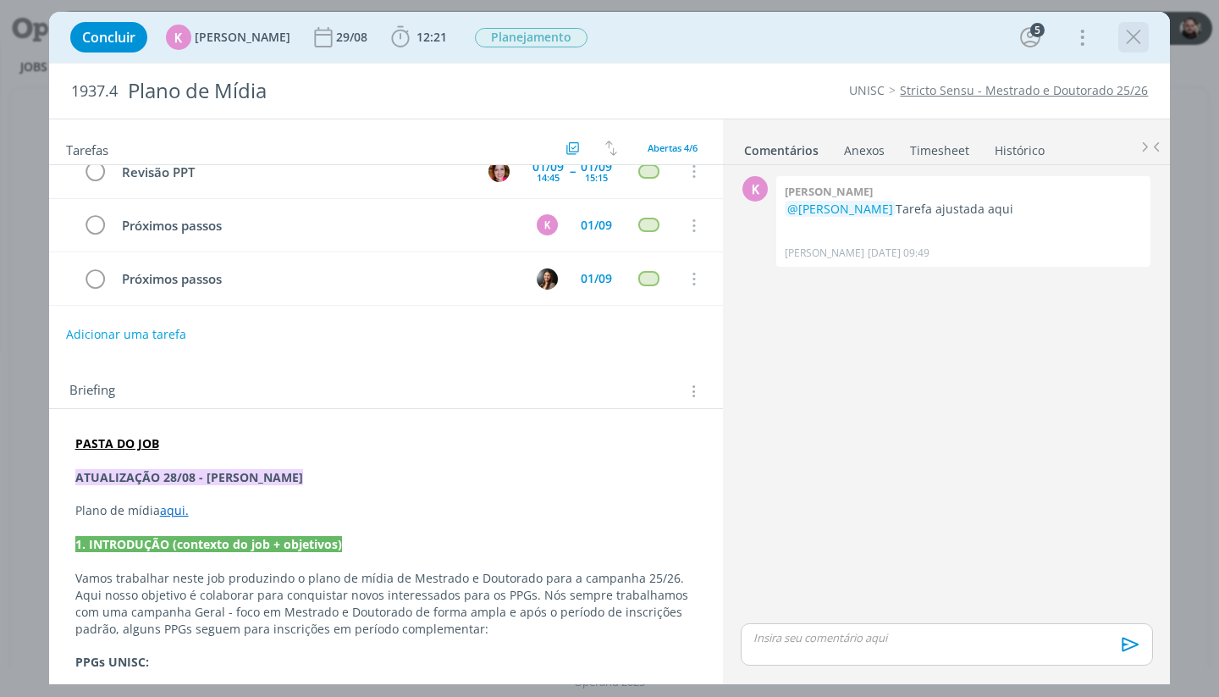
click at [1134, 35] on icon "dialog" at bounding box center [1133, 37] width 25 height 25
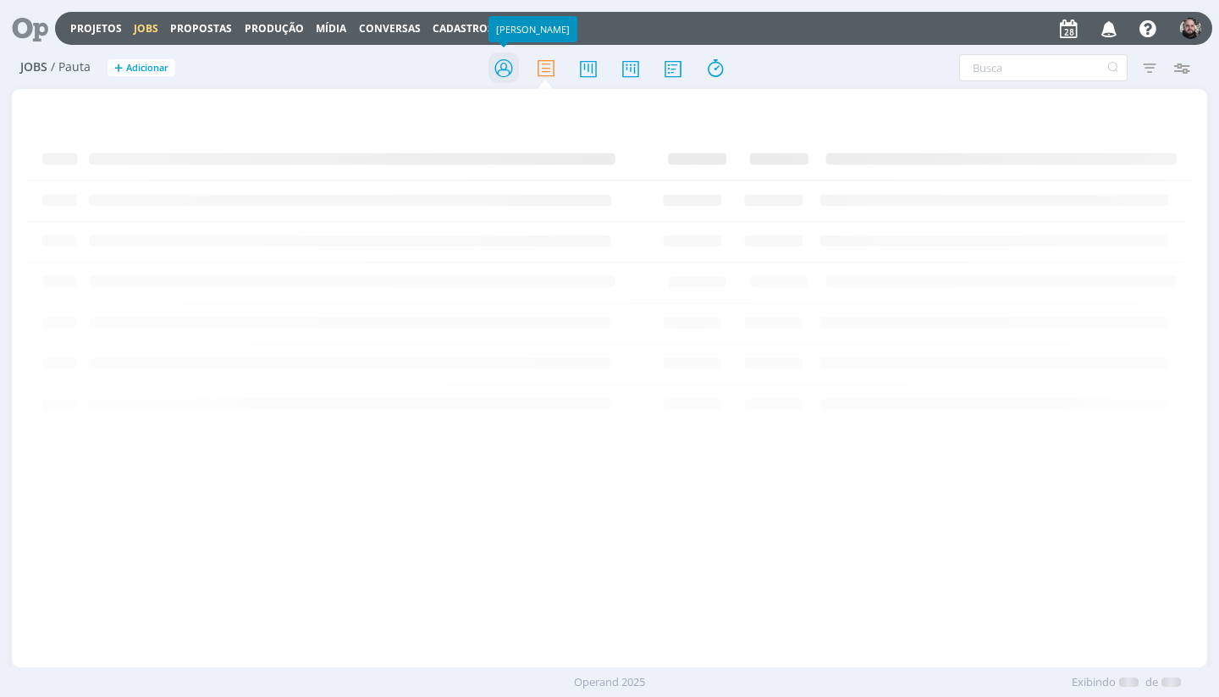
click at [500, 65] on icon at bounding box center [503, 68] width 30 height 33
